Goal: Transaction & Acquisition: Download file/media

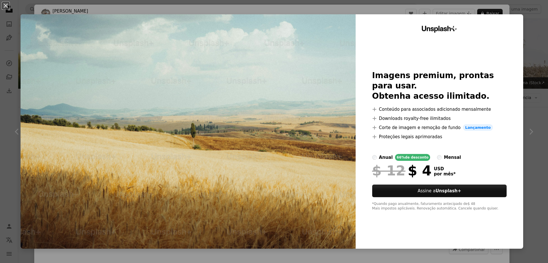
scroll to position [486, 0]
click at [526, 24] on div "An X shape Unsplash+ Imagens premium, prontas para usar. Obtenha acesso ilimita…" at bounding box center [274, 131] width 548 height 263
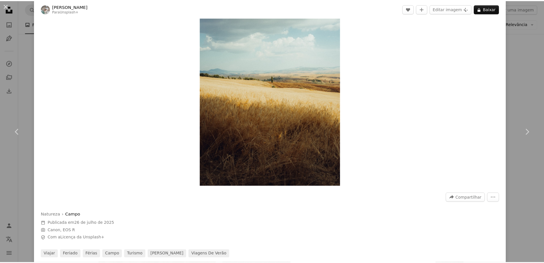
scroll to position [171, 0]
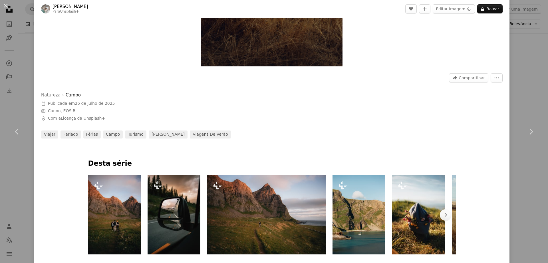
click at [19, 96] on div "An X shape Chevron left Chevron right [PERSON_NAME] Para Unsplash+ A heart A pl…" at bounding box center [274, 131] width 548 height 263
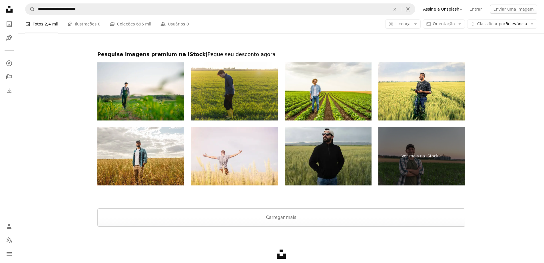
scroll to position [1228, 0]
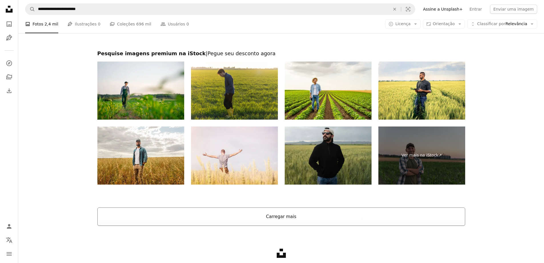
click at [270, 221] on button "Carregar mais" at bounding box center [281, 216] width 368 height 18
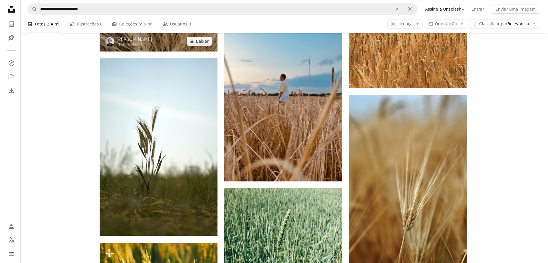
scroll to position [4856, 0]
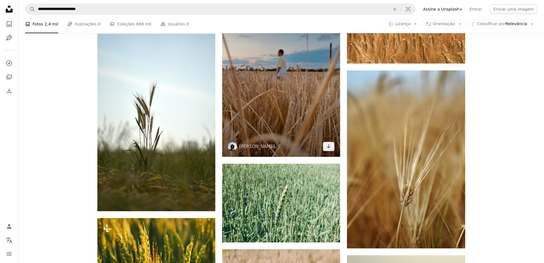
click at [243, 102] on img at bounding box center [281, 72] width 118 height 167
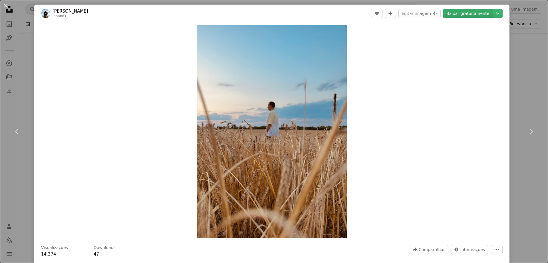
click at [462, 14] on link "Baixar gratuitamente" at bounding box center [468, 13] width 50 height 9
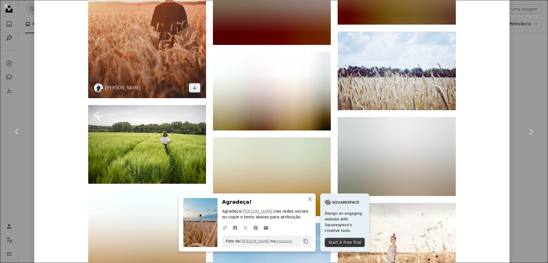
scroll to position [686, 0]
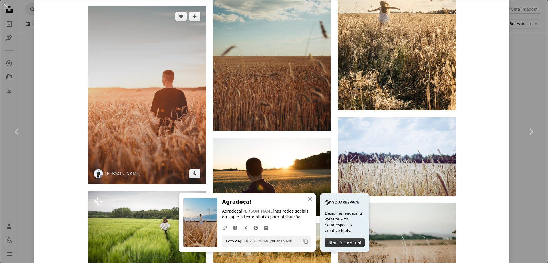
click at [162, 113] on img at bounding box center [147, 95] width 118 height 178
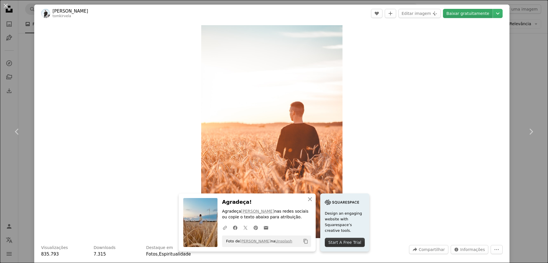
click at [475, 12] on link "Baixar gratuitamente" at bounding box center [468, 13] width 50 height 9
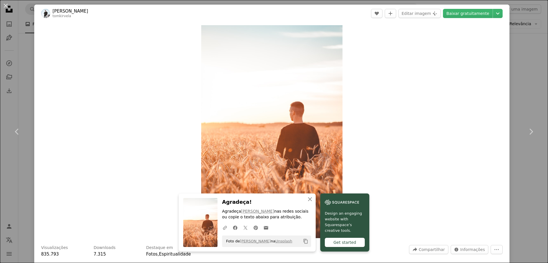
scroll to position [1, 0]
